Goal: Task Accomplishment & Management: Manage account settings

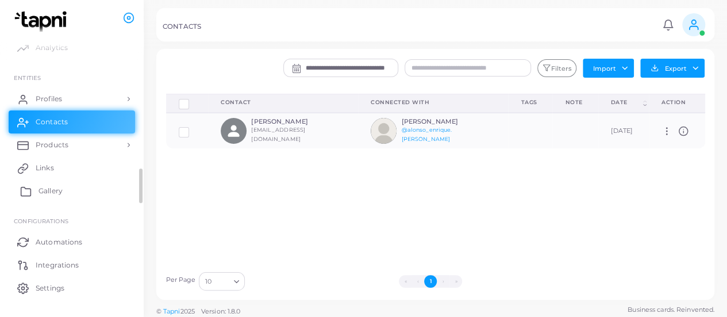
scroll to position [49, 0]
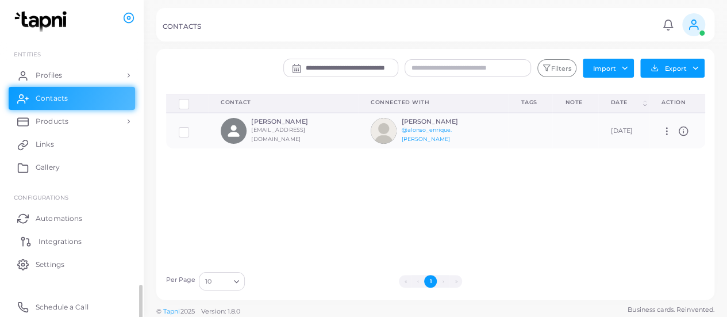
click at [52, 243] on span "Integrations" at bounding box center [60, 241] width 43 height 10
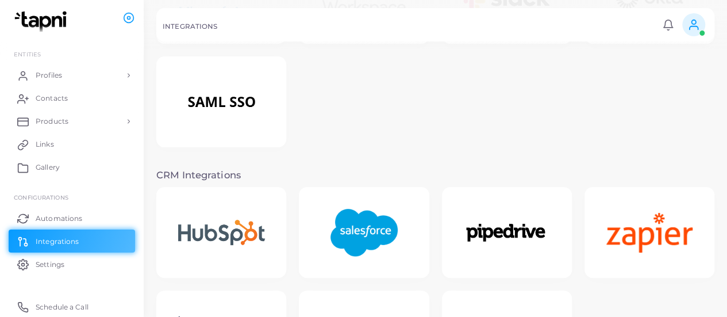
scroll to position [114, 0]
click at [362, 236] on img at bounding box center [364, 232] width 92 height 72
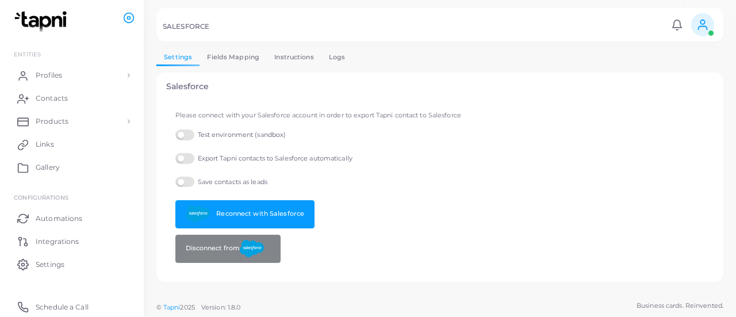
click at [328, 63] on link "Logs" at bounding box center [337, 57] width 32 height 17
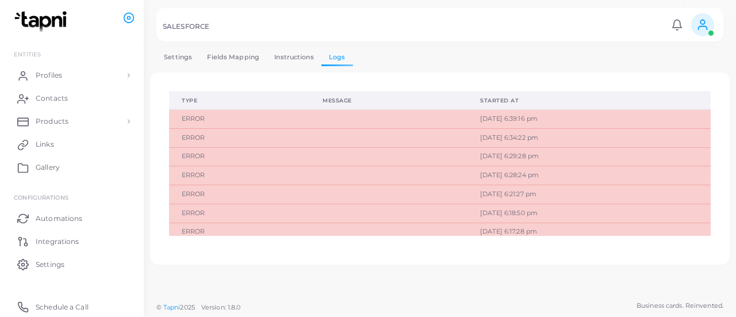
click at [181, 57] on link "Settings" at bounding box center [177, 57] width 43 height 17
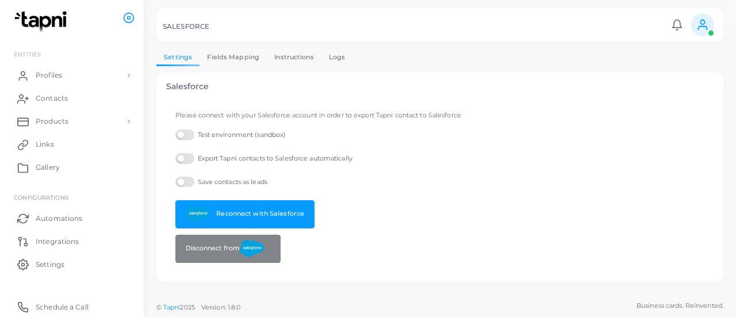
click at [217, 55] on link "Fields Mapping" at bounding box center [232, 57] width 67 height 17
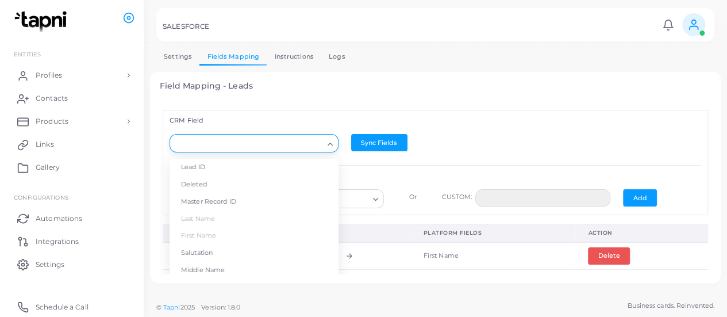
click at [324, 144] on div "Loading..." at bounding box center [331, 142] width 14 height 15
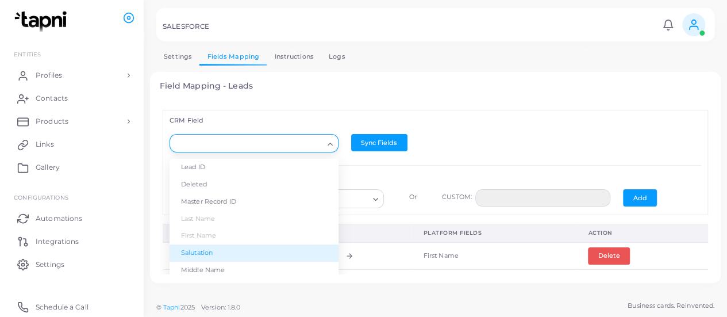
click at [203, 252] on li "Salutation" at bounding box center [254, 252] width 169 height 17
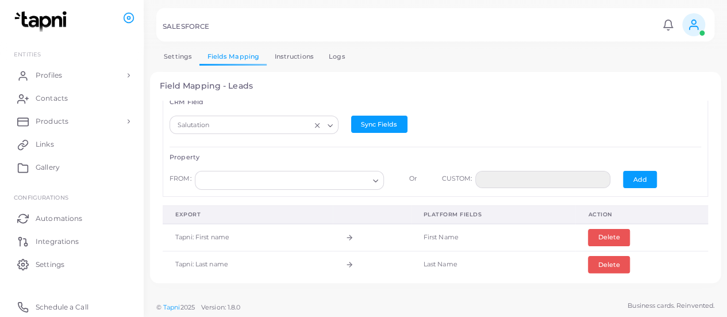
scroll to position [19, 0]
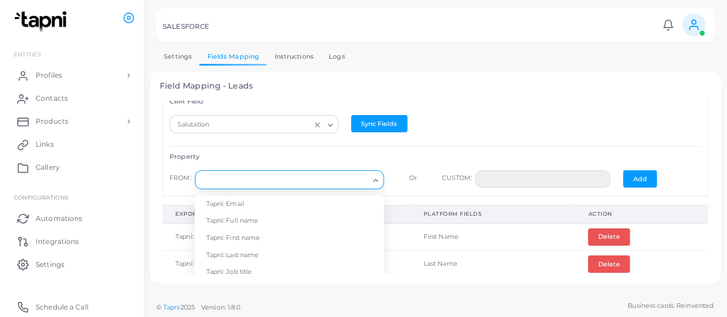
click at [362, 174] on input "Search for option" at bounding box center [284, 180] width 168 height 13
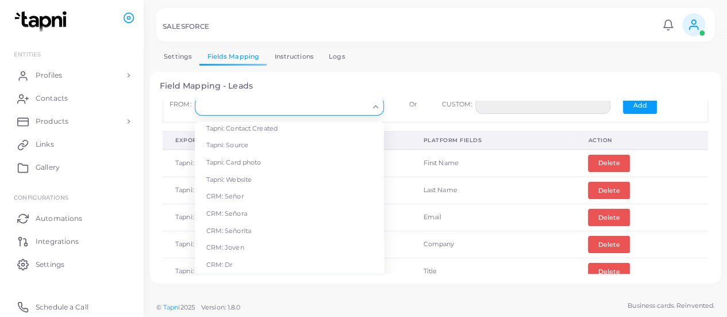
scroll to position [170, 0]
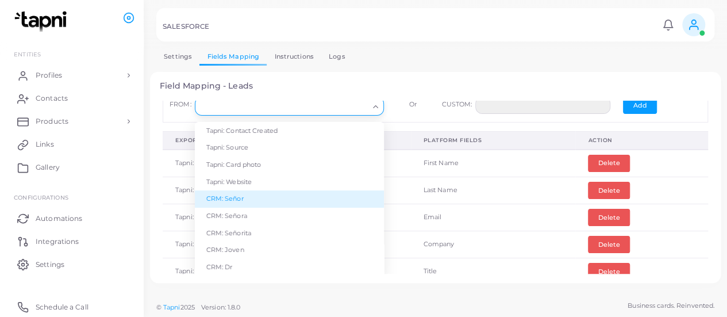
click at [308, 197] on li "CRM: Señor" at bounding box center [289, 198] width 189 height 17
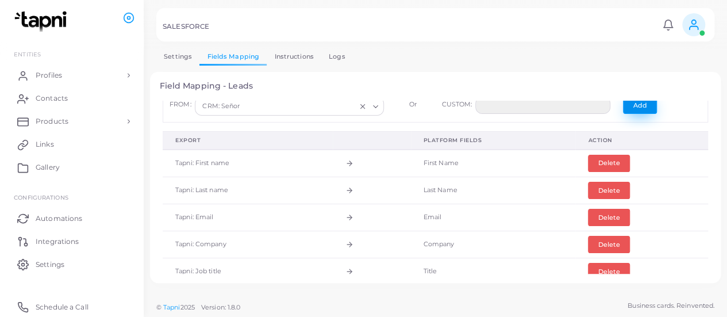
click at [640, 101] on button "Add" at bounding box center [640, 105] width 34 height 17
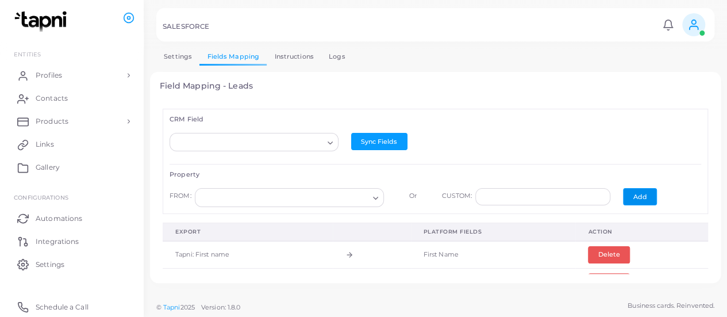
scroll to position [0, 0]
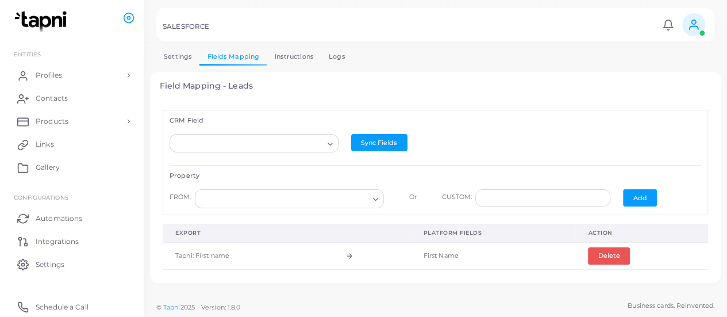
click at [289, 55] on link "Instructions" at bounding box center [294, 56] width 55 height 17
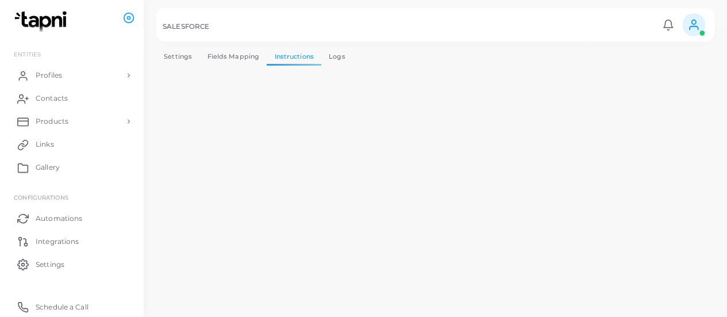
click at [336, 57] on link "Logs" at bounding box center [337, 56] width 32 height 17
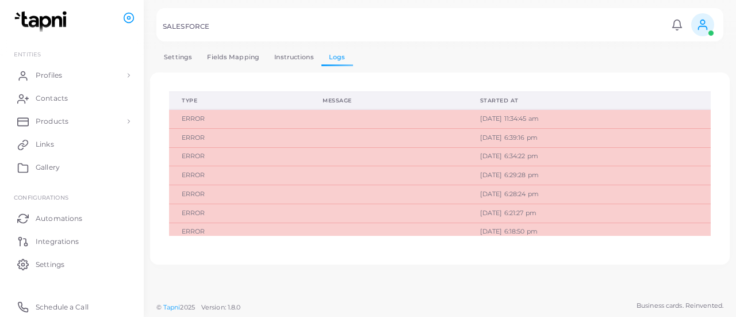
click at [243, 56] on link "Fields Mapping" at bounding box center [232, 57] width 67 height 17
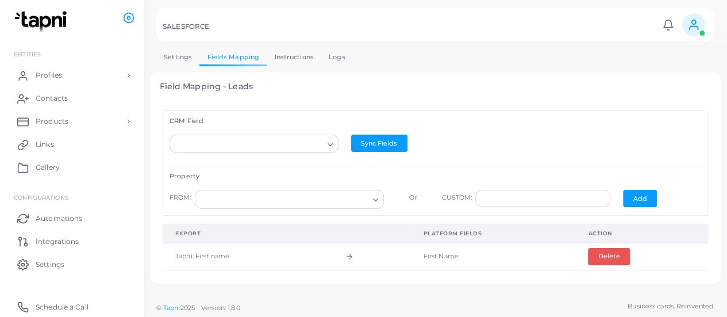
click at [168, 52] on link "Settings" at bounding box center [177, 57] width 43 height 17
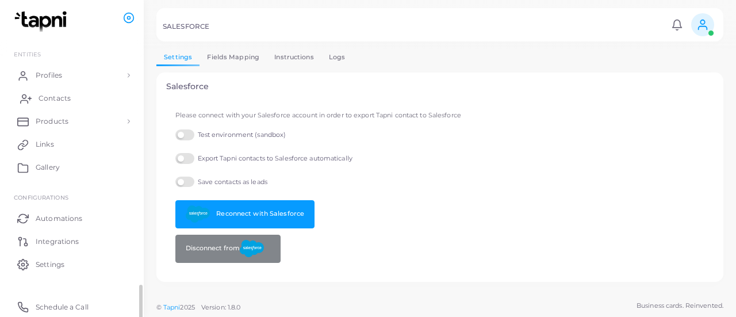
click at [56, 90] on link "Contacts" at bounding box center [72, 98] width 126 height 23
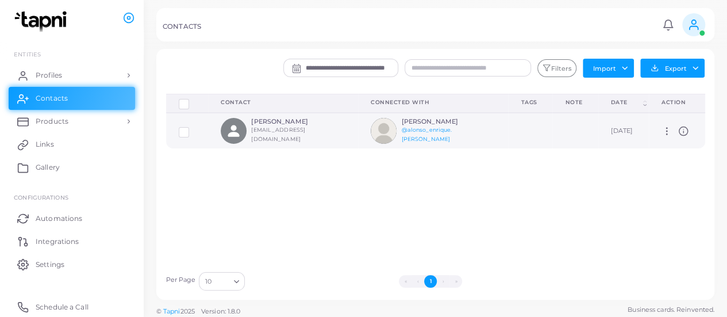
click at [303, 136] on small "[EMAIL_ADDRESS][DOMAIN_NAME]" at bounding box center [278, 134] width 54 height 16
click at [664, 134] on icon at bounding box center [667, 131] width 10 height 10
click at [686, 147] on span "Manage" at bounding box center [695, 148] width 26 height 9
type input "******"
type input "**********"
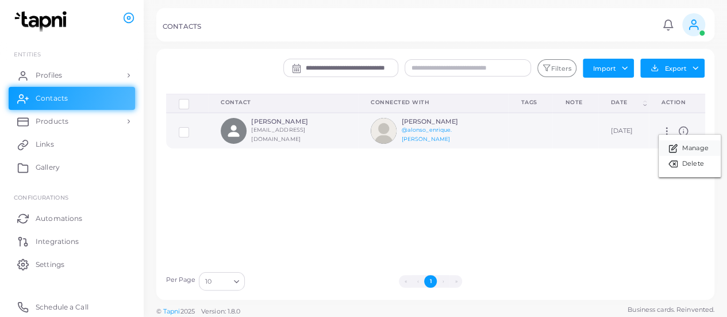
type input "*********"
type input "**********"
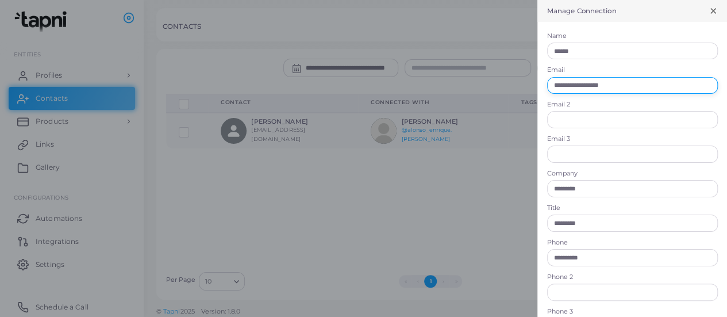
click at [641, 81] on input "**********" at bounding box center [632, 85] width 171 height 17
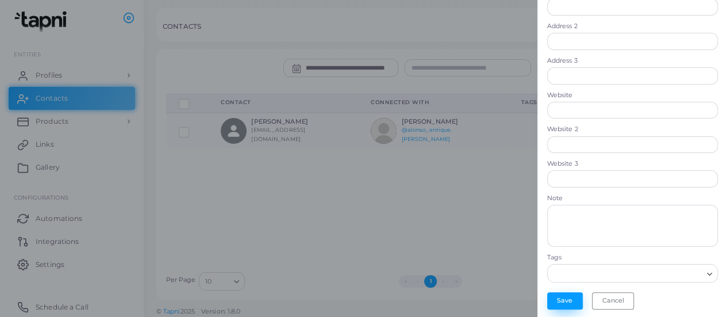
type input "**********"
click at [557, 296] on button "Save" at bounding box center [565, 300] width 36 height 17
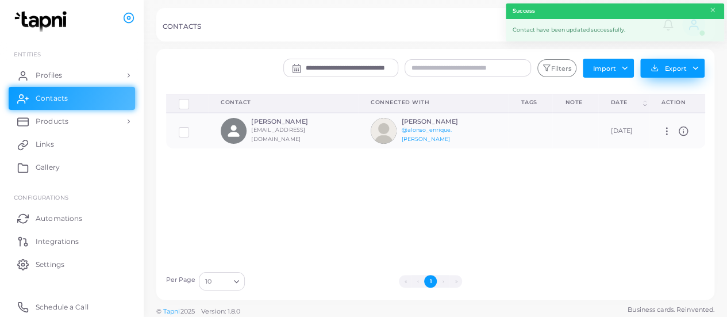
click at [700, 75] on button "Export" at bounding box center [672, 68] width 64 height 19
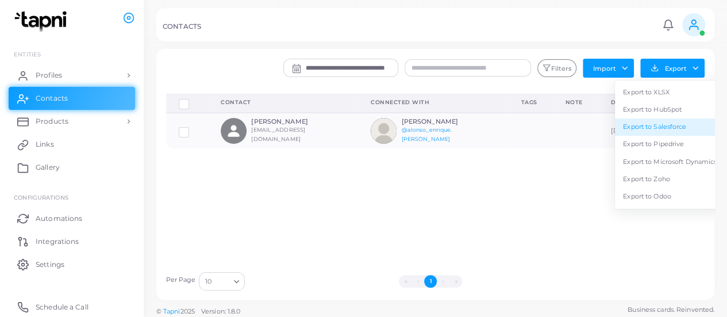
click at [688, 124] on link "Export to Salesforce" at bounding box center [670, 126] width 110 height 17
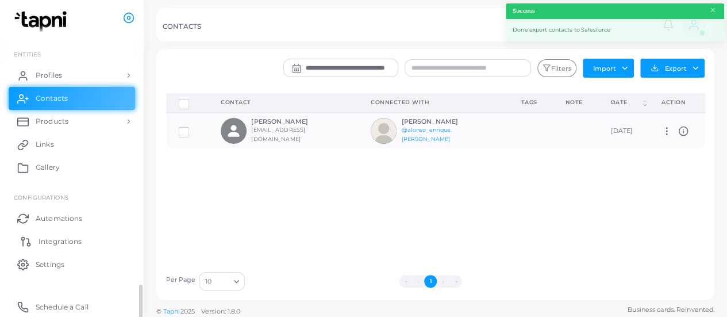
click at [62, 242] on span "Integrations" at bounding box center [60, 241] width 43 height 10
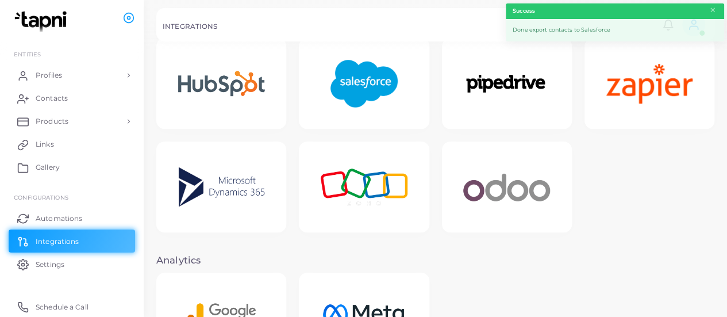
scroll to position [263, 0]
click at [372, 42] on div at bounding box center [363, 24] width 727 height 49
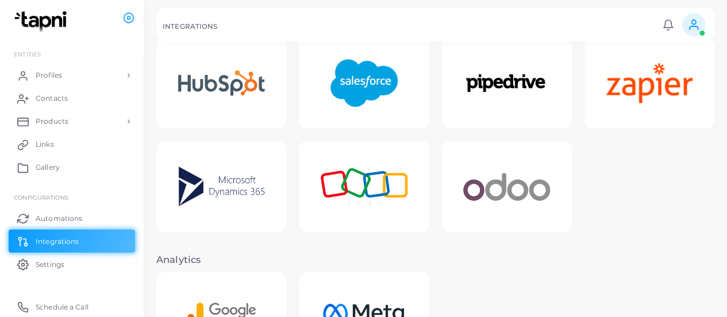
click at [366, 99] on img at bounding box center [364, 83] width 92 height 72
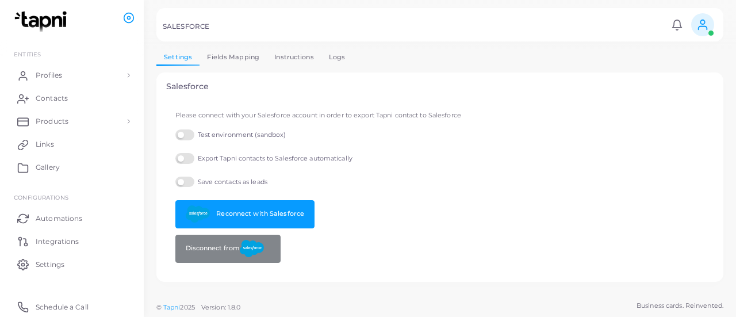
click at [332, 59] on link "Logs" at bounding box center [337, 57] width 32 height 17
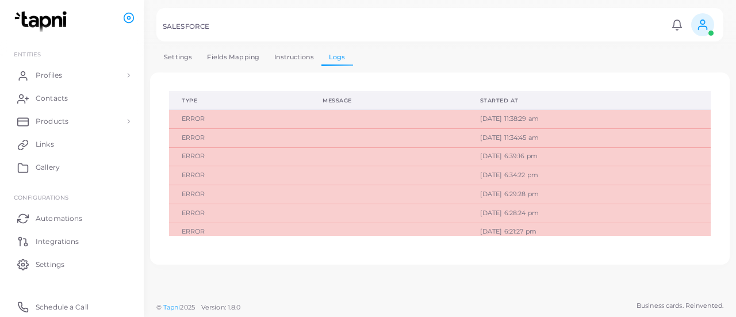
click at [183, 50] on link "Settings" at bounding box center [177, 57] width 43 height 17
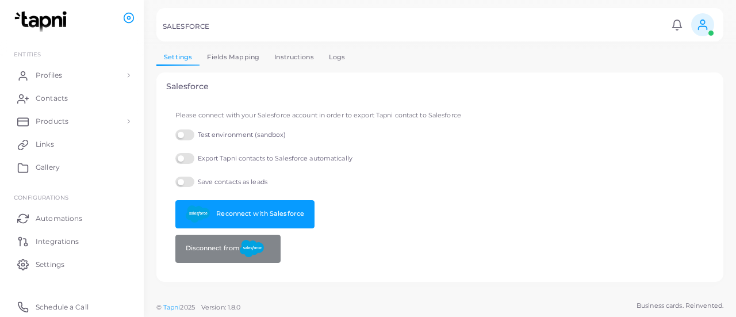
click at [240, 49] on link "Fields Mapping" at bounding box center [232, 57] width 67 height 17
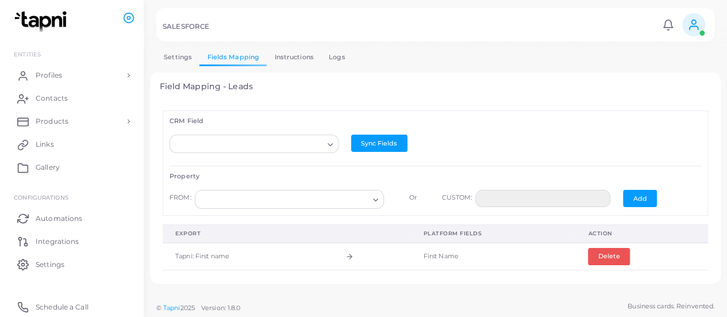
click at [307, 50] on link "Instructions" at bounding box center [294, 57] width 55 height 17
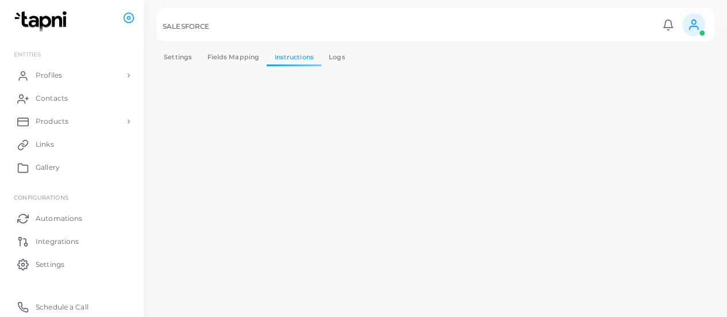
click at [339, 60] on link "Logs" at bounding box center [337, 57] width 32 height 17
